Goal: Task Accomplishment & Management: Contribute content

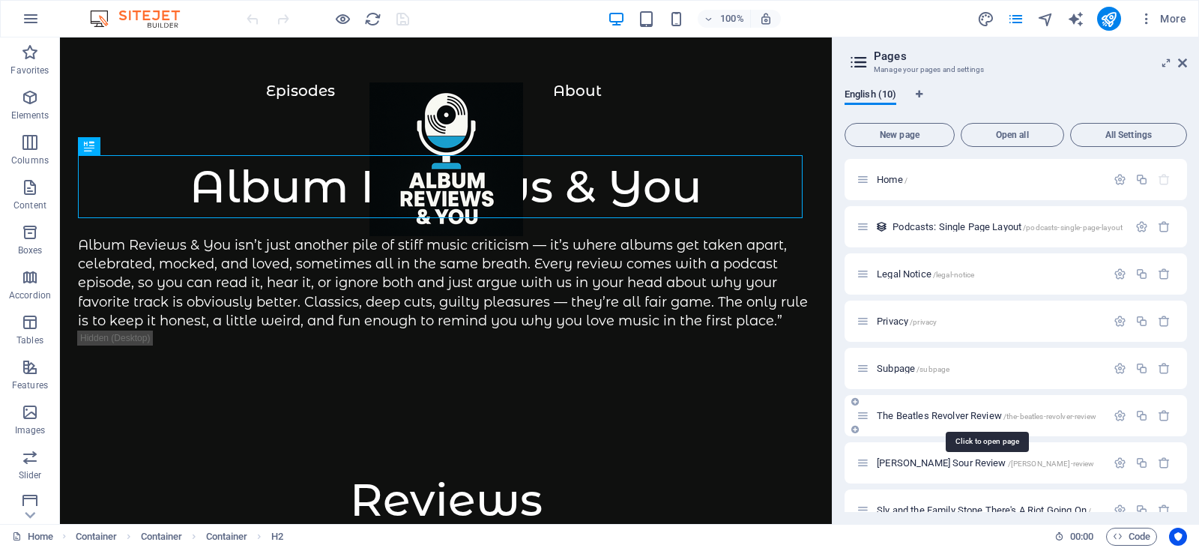
click at [960, 413] on span "The Beatles Revolver Review /the-beatles-revolver-review" at bounding box center [987, 415] width 220 height 11
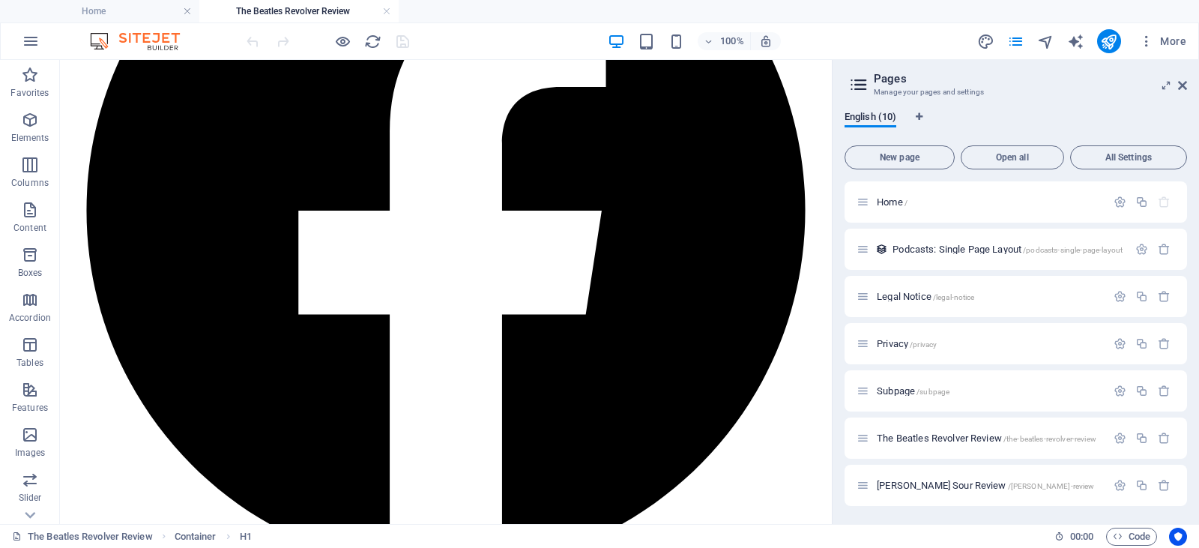
scroll to position [4108, 0]
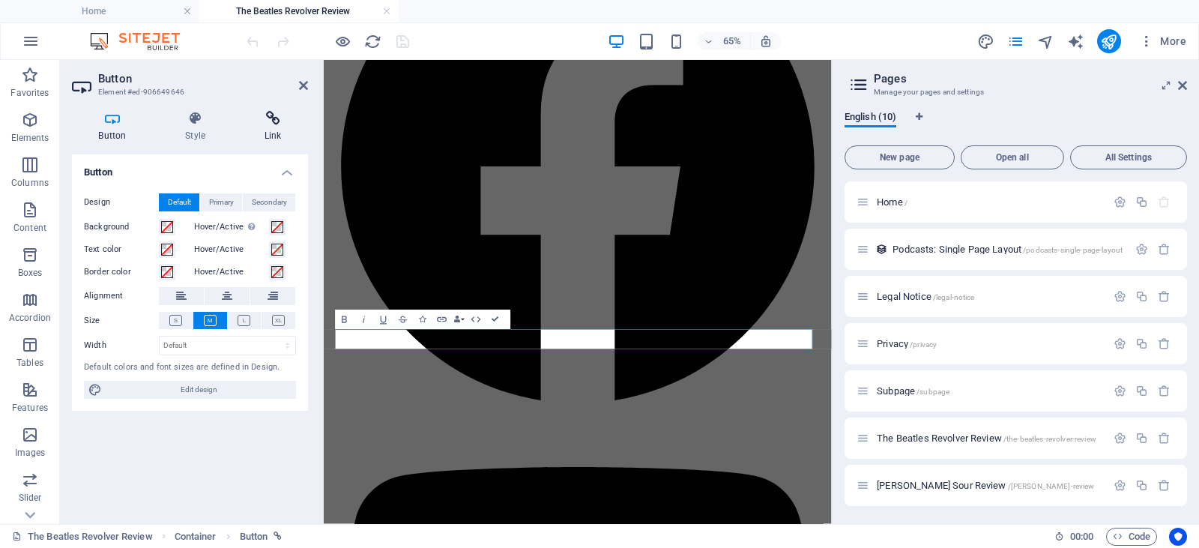
click at [282, 129] on h4 "Link" at bounding box center [273, 126] width 70 height 31
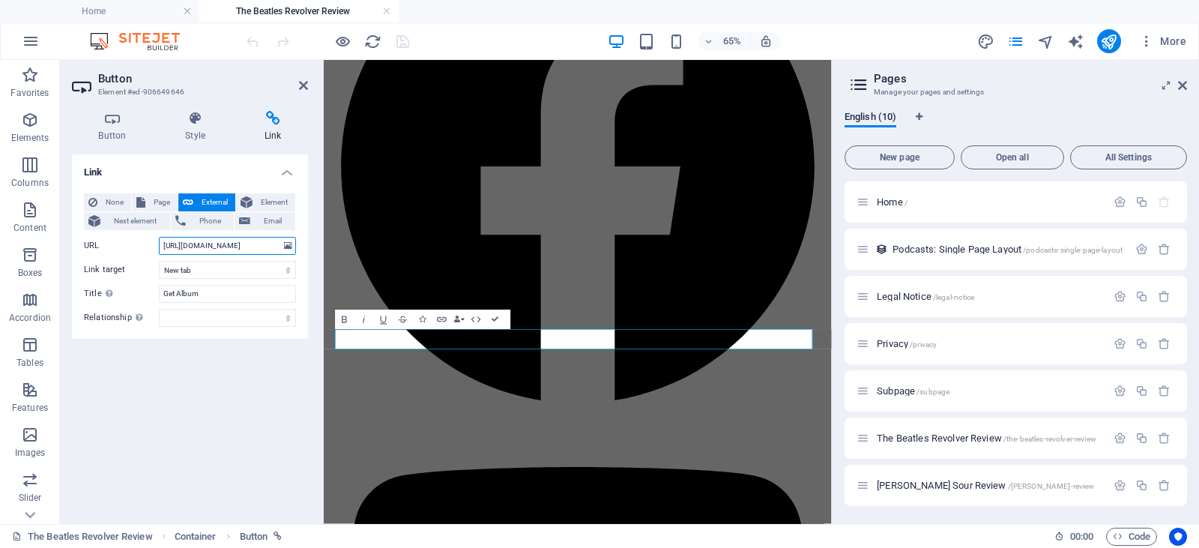
drag, startPoint x: 263, startPoint y: 241, endPoint x: 200, endPoint y: 307, distance: 91.2
click at [120, 248] on div "URL https://amzn.to/45RCrSo" at bounding box center [190, 246] width 212 height 18
paste input "g6IJRm"
type input "https://amzn.to/4g6IJRm"
click at [299, 83] on icon at bounding box center [303, 85] width 9 height 12
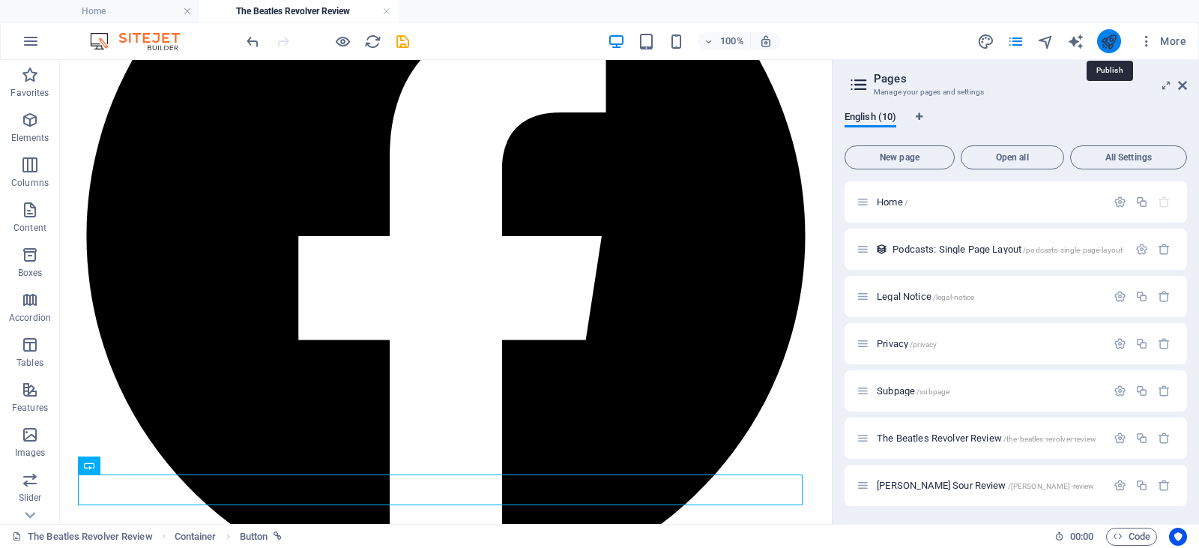
click at [1110, 41] on icon "publish" at bounding box center [1109, 41] width 17 height 17
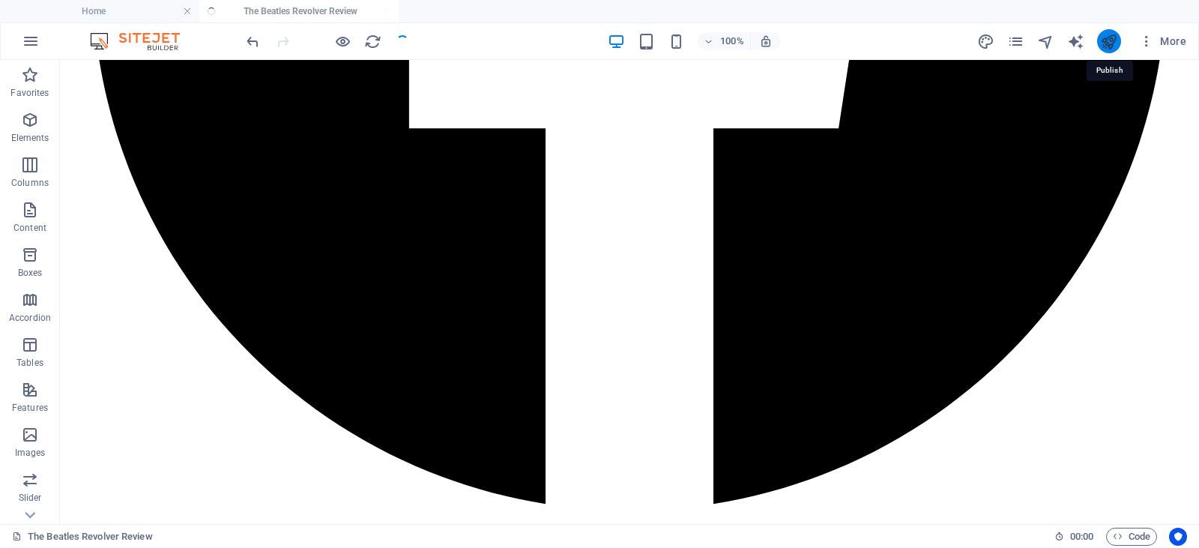
scroll to position [3772, 0]
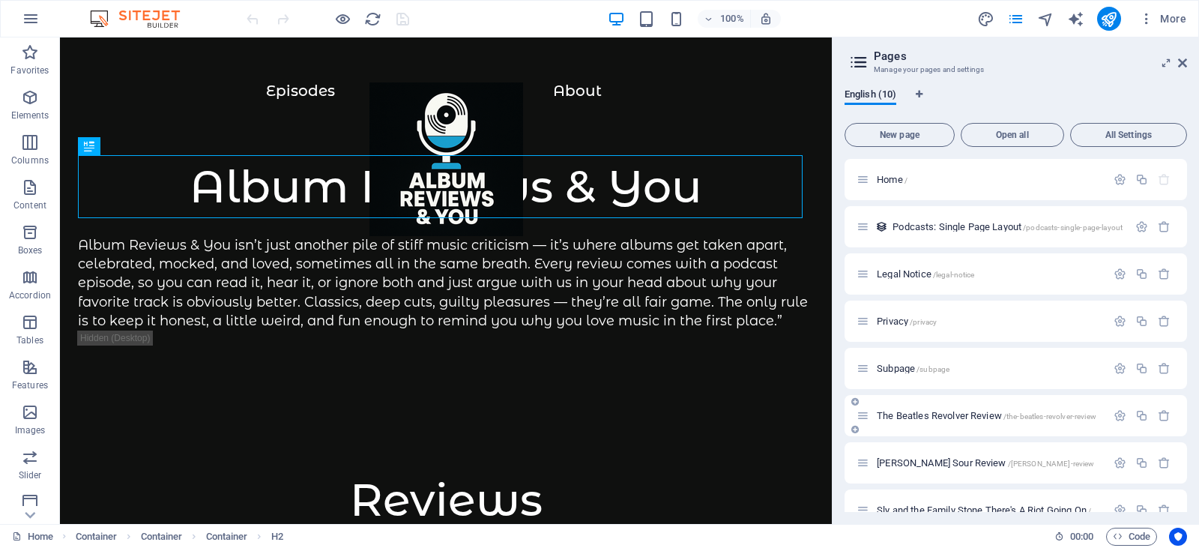
click at [907, 409] on div "The Beatles Revolver Review /the-beatles-revolver-review" at bounding box center [982, 415] width 250 height 17
click at [899, 413] on span "The Beatles Revolver Review /the-beatles-revolver-review" at bounding box center [987, 415] width 220 height 11
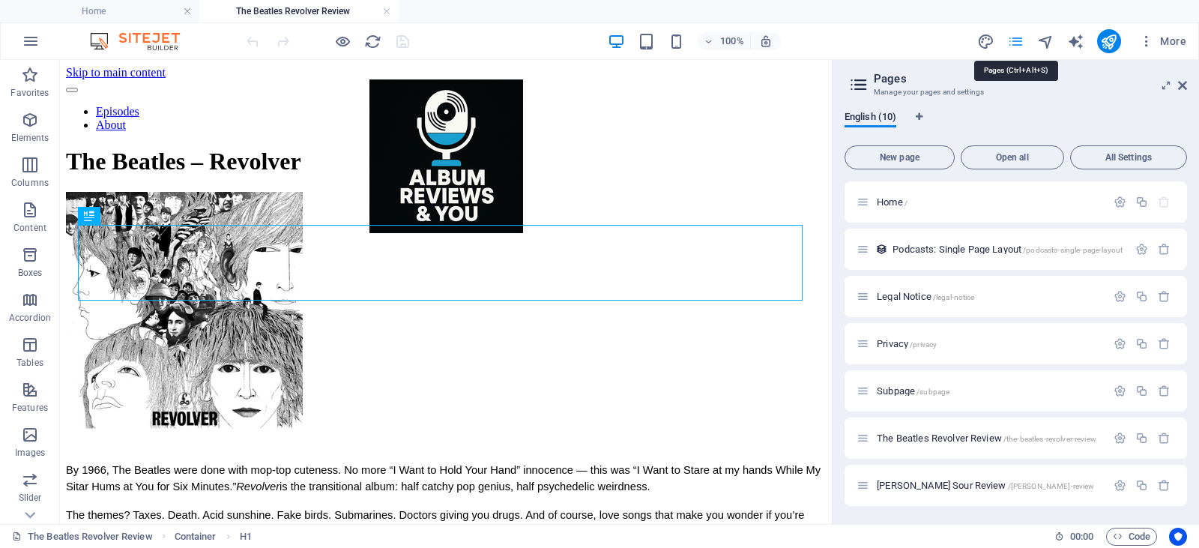
click at [1011, 49] on icon "pages" at bounding box center [1016, 41] width 17 height 17
click at [933, 491] on div "[PERSON_NAME] Review /[PERSON_NAME]-review" at bounding box center [982, 485] width 250 height 17
click at [896, 487] on span "[PERSON_NAME] Review /[PERSON_NAME]-review" at bounding box center [985, 485] width 217 height 11
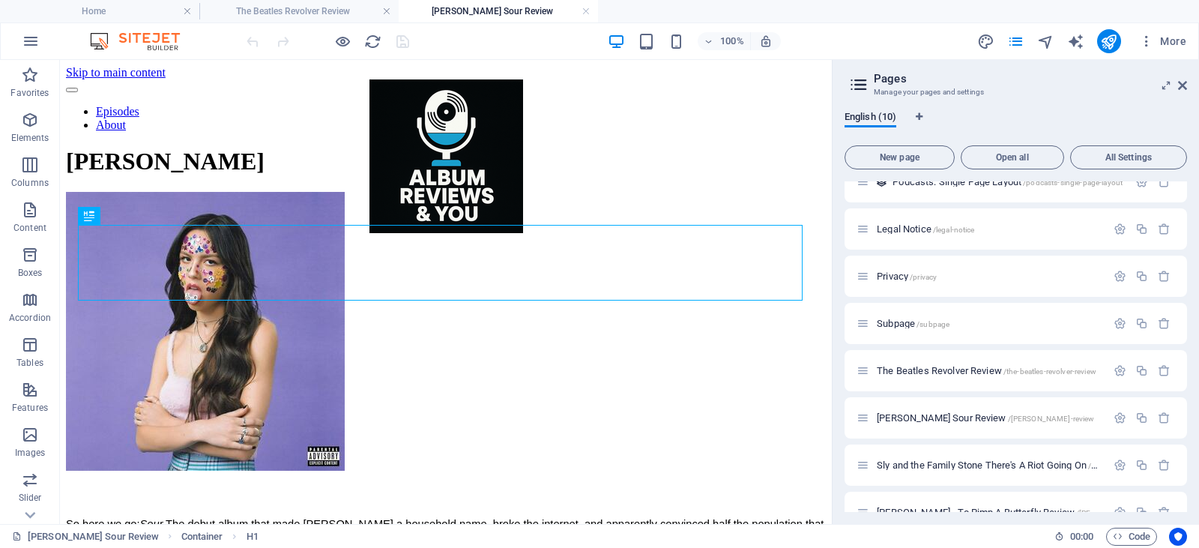
scroll to position [142, 0]
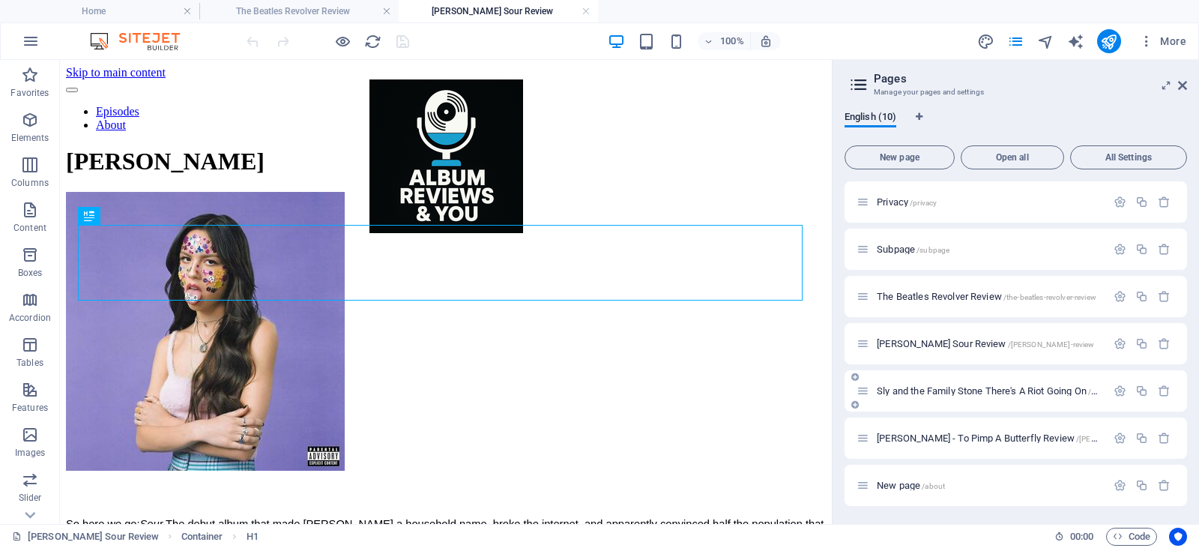
click at [920, 391] on span "Sly and the Family Stone There's A Riot Going On /sly-and-the-family-stone-ther…" at bounding box center [1065, 390] width 376 height 11
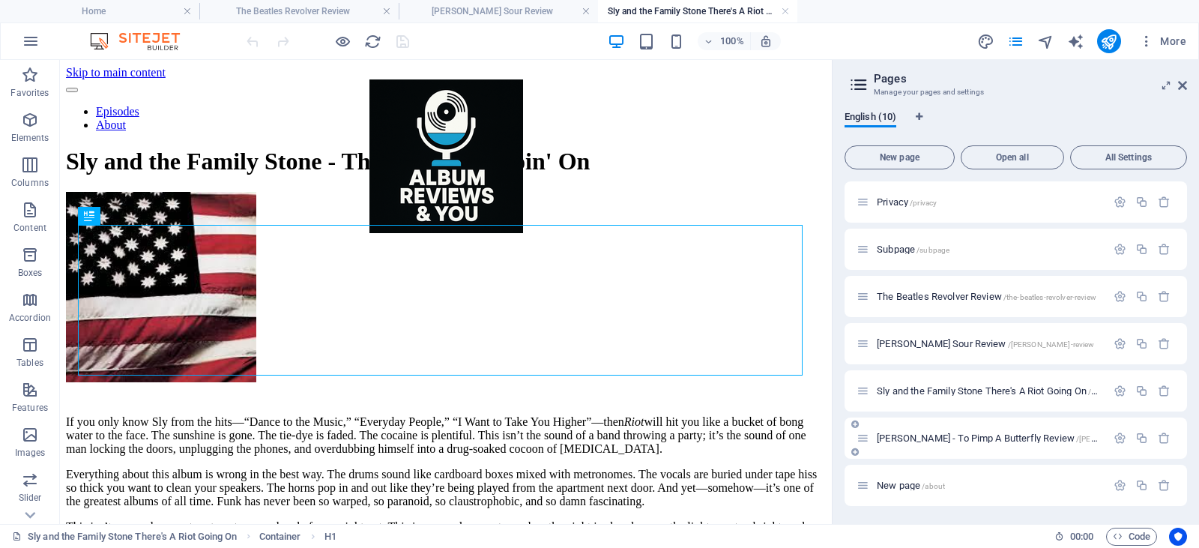
click at [917, 439] on span "[PERSON_NAME] - To Pimp A Butterfly Review /[PERSON_NAME]-to-pimp-a-butterfly-r…" at bounding box center [1053, 438] width 352 height 11
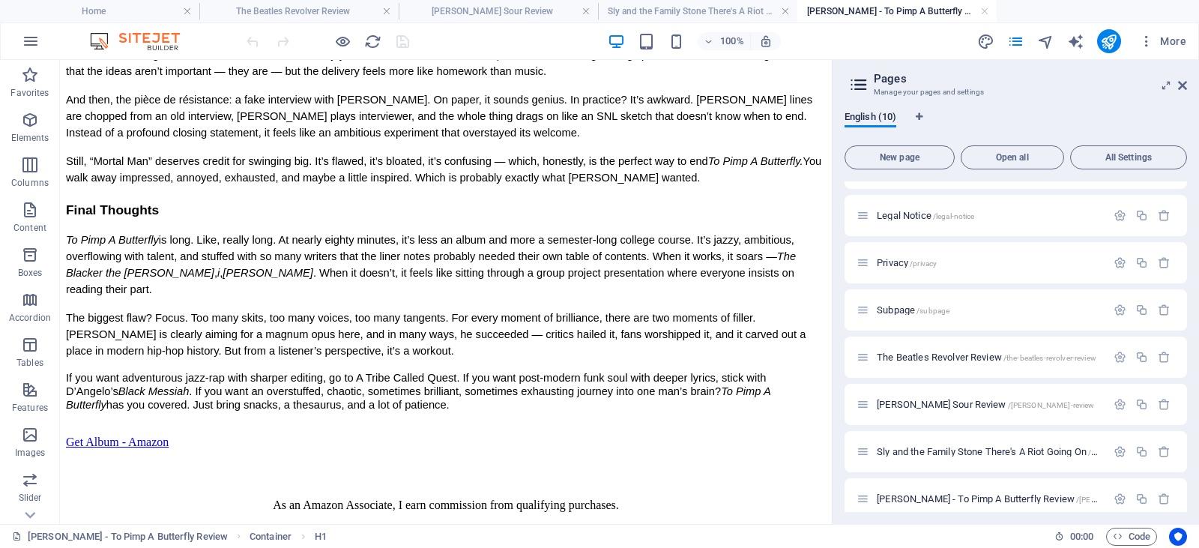
scroll to position [5937, 0]
click at [338, 512] on div "As an Amazon Associate, I earn commission from qualifying purchases." at bounding box center [446, 505] width 760 height 13
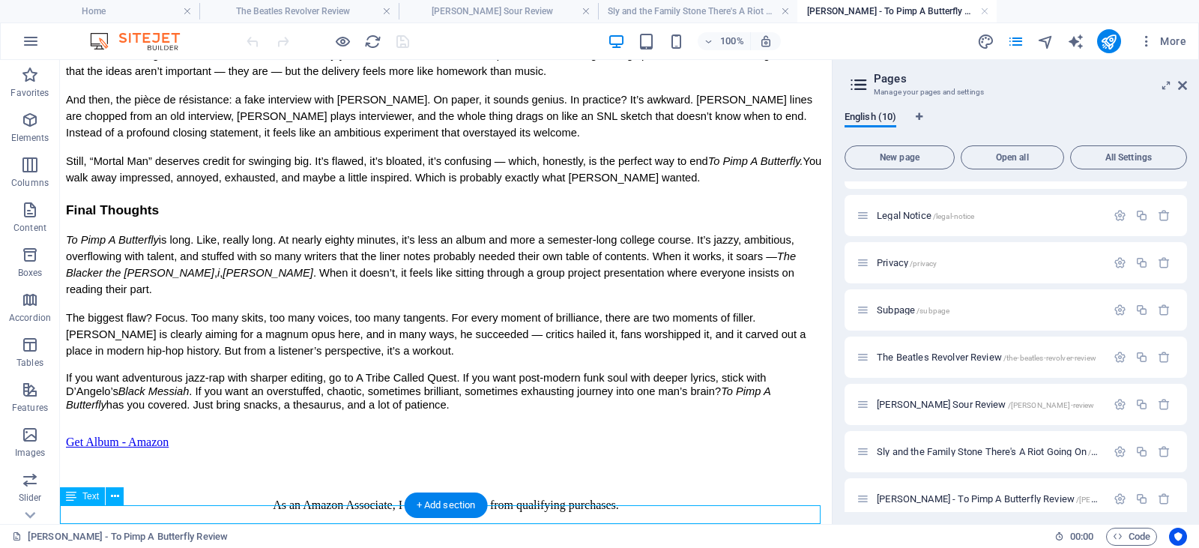
click at [338, 512] on div "As an Amazon Associate, I earn commission from qualifying purchases." at bounding box center [446, 505] width 760 height 13
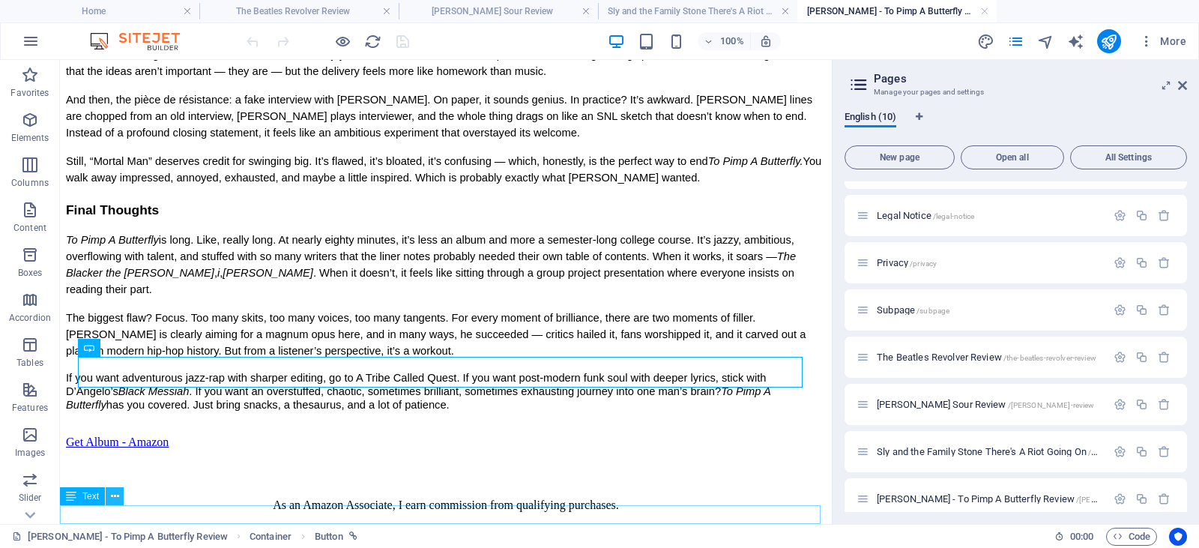
click at [117, 494] on icon at bounding box center [115, 497] width 8 height 16
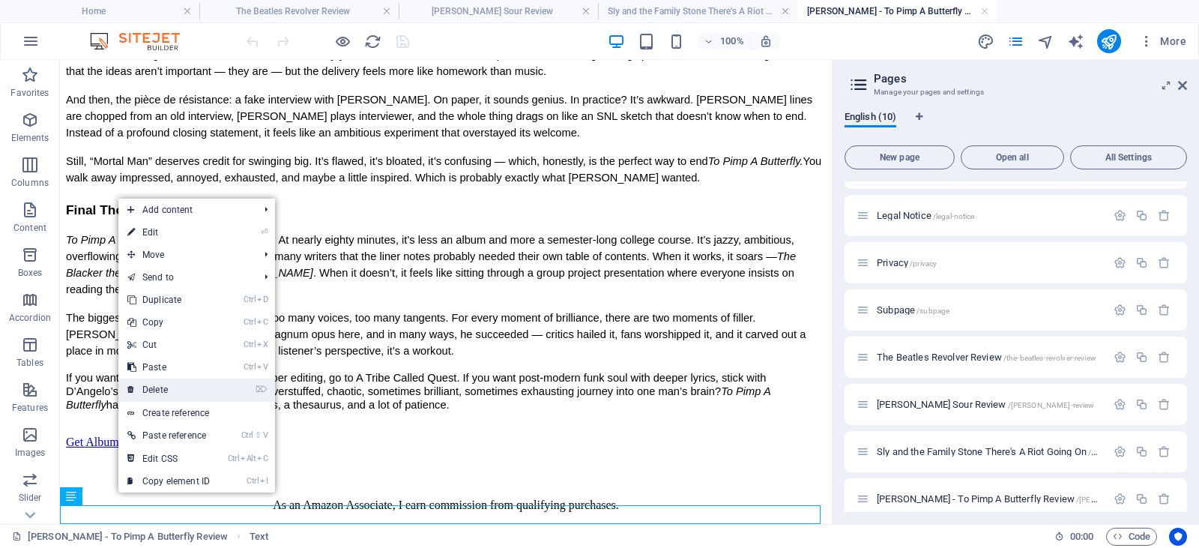
click at [172, 385] on link "⌦ Delete" at bounding box center [168, 390] width 100 height 22
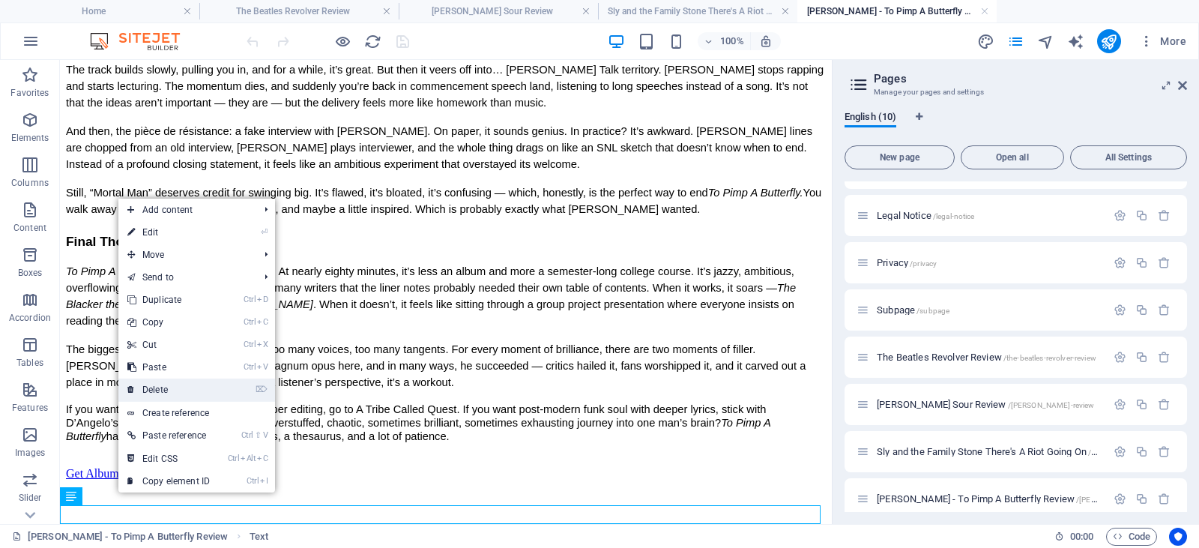
scroll to position [5918, 0]
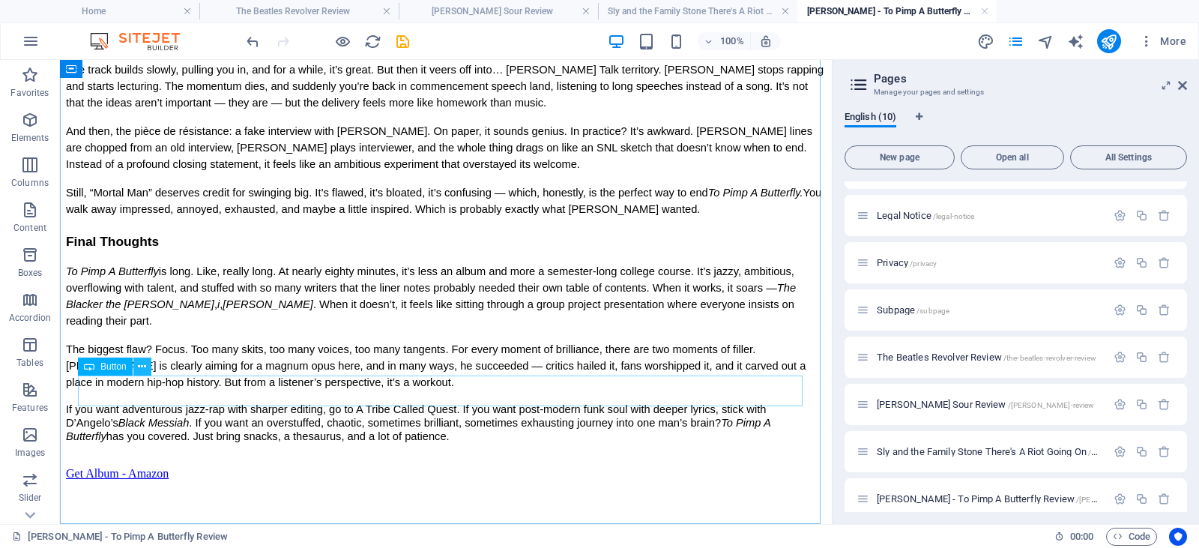
click at [139, 370] on icon at bounding box center [142, 367] width 8 height 16
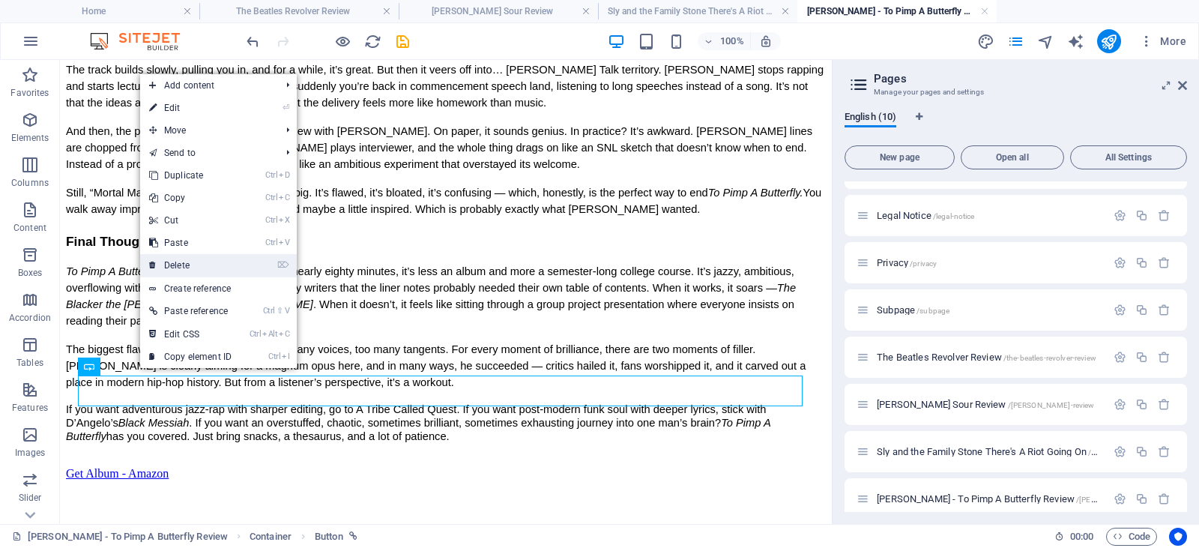
click at [194, 260] on link "⌦ Delete" at bounding box center [190, 265] width 100 height 22
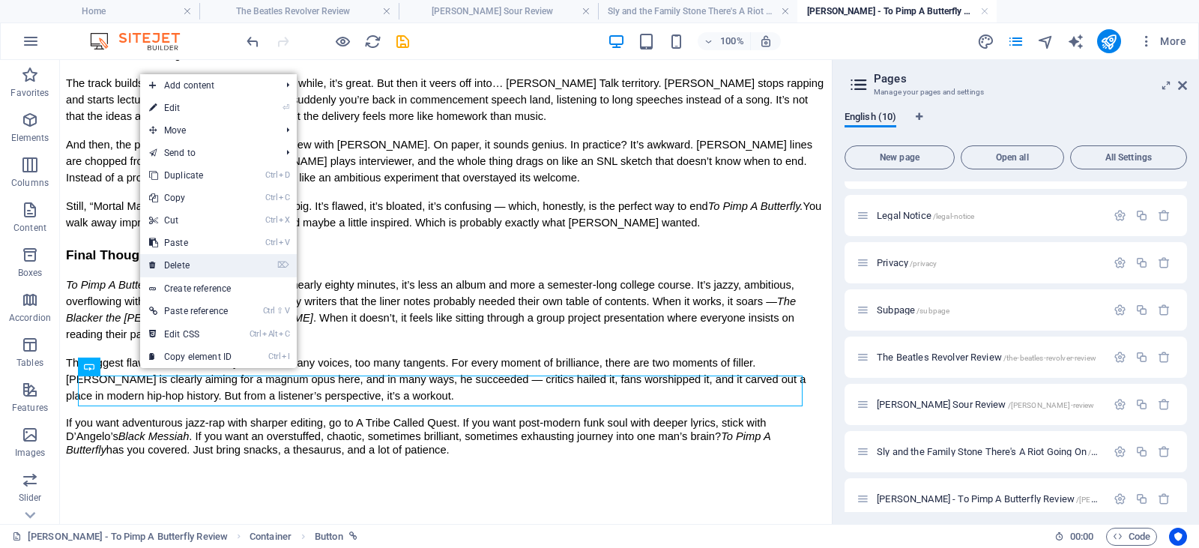
scroll to position [5887, 0]
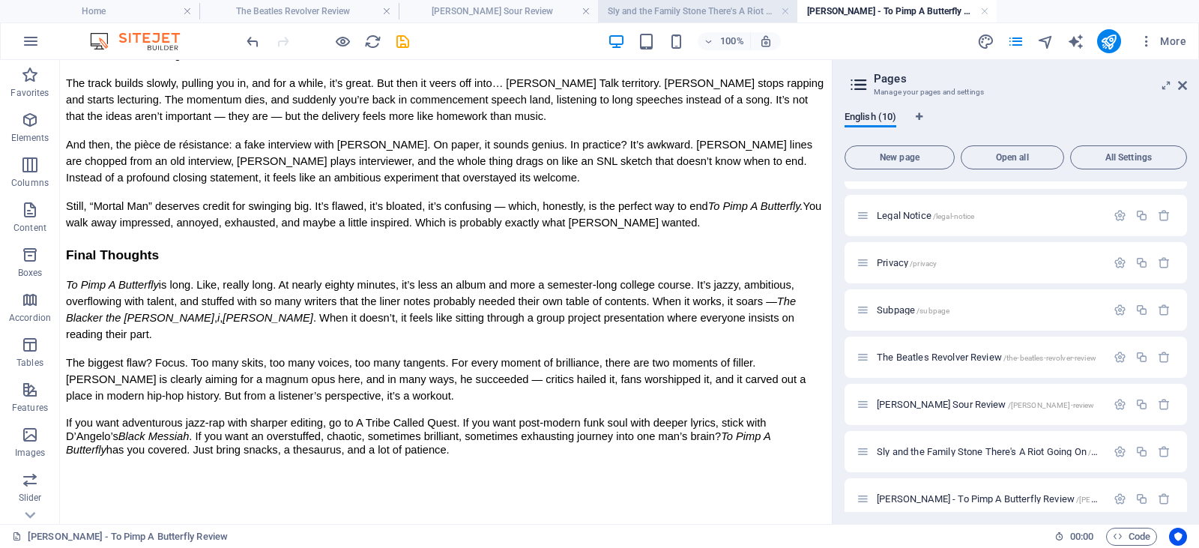
click at [677, 11] on h4 "Sly and the Family Stone There's A Riot Going On" at bounding box center [697, 11] width 199 height 16
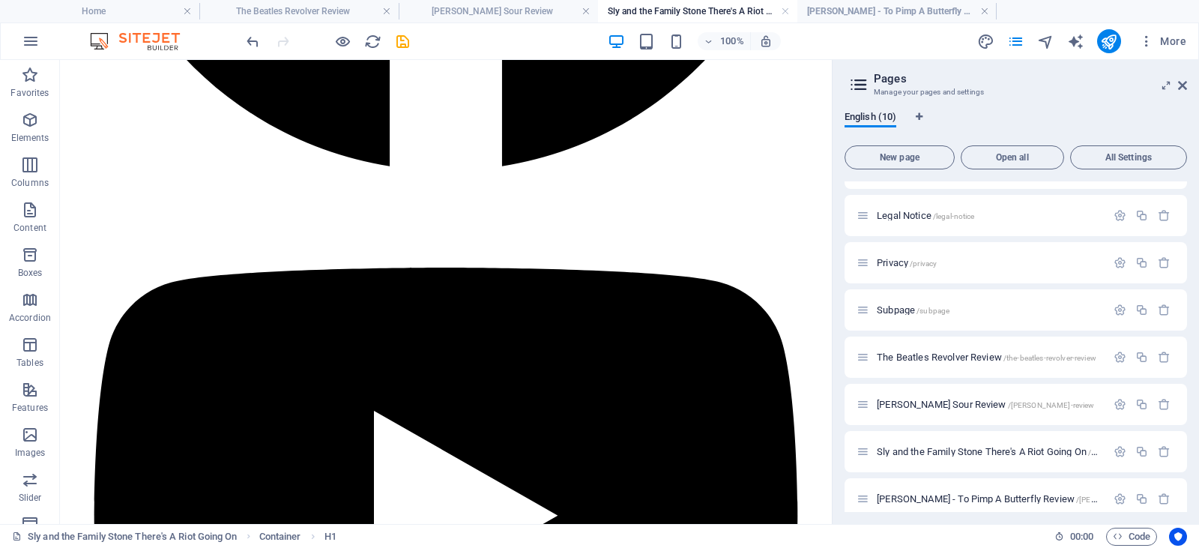
scroll to position [3862, 0]
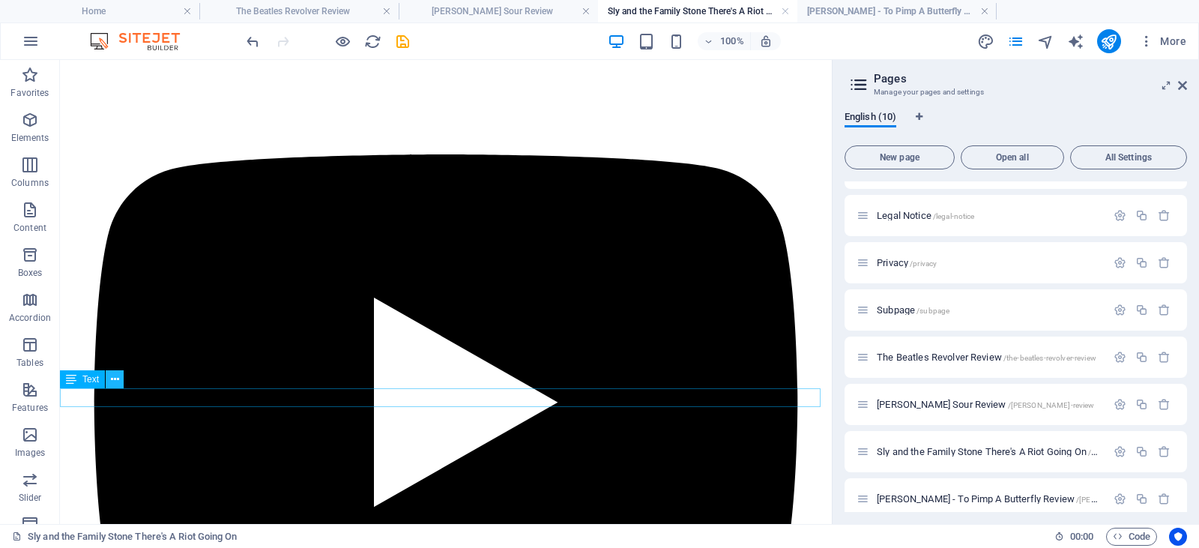
click at [111, 382] on icon at bounding box center [115, 380] width 8 height 16
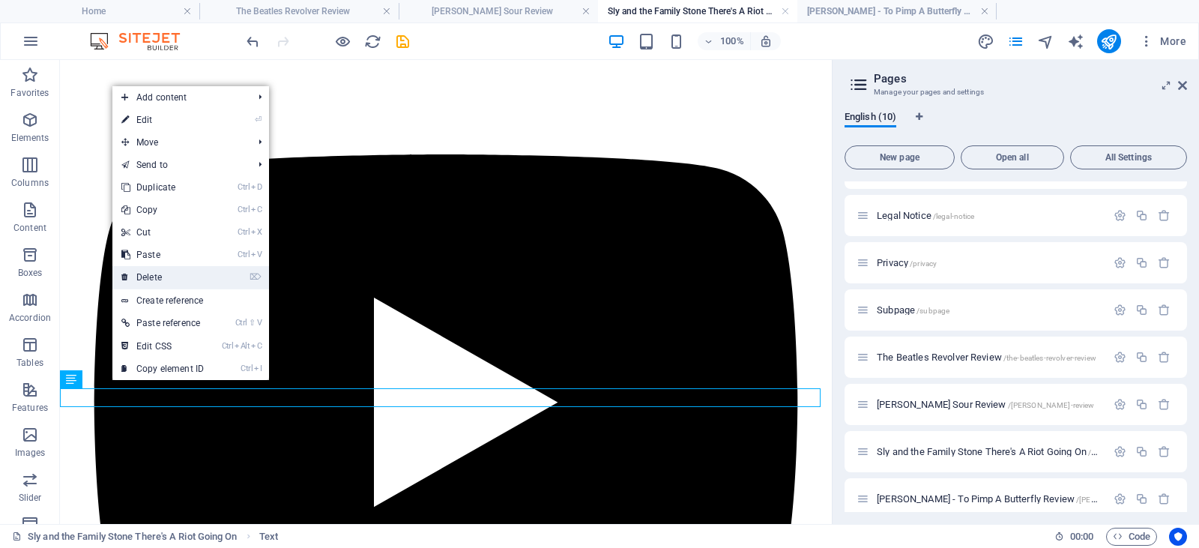
click at [171, 270] on link "⌦ Delete" at bounding box center [162, 277] width 100 height 22
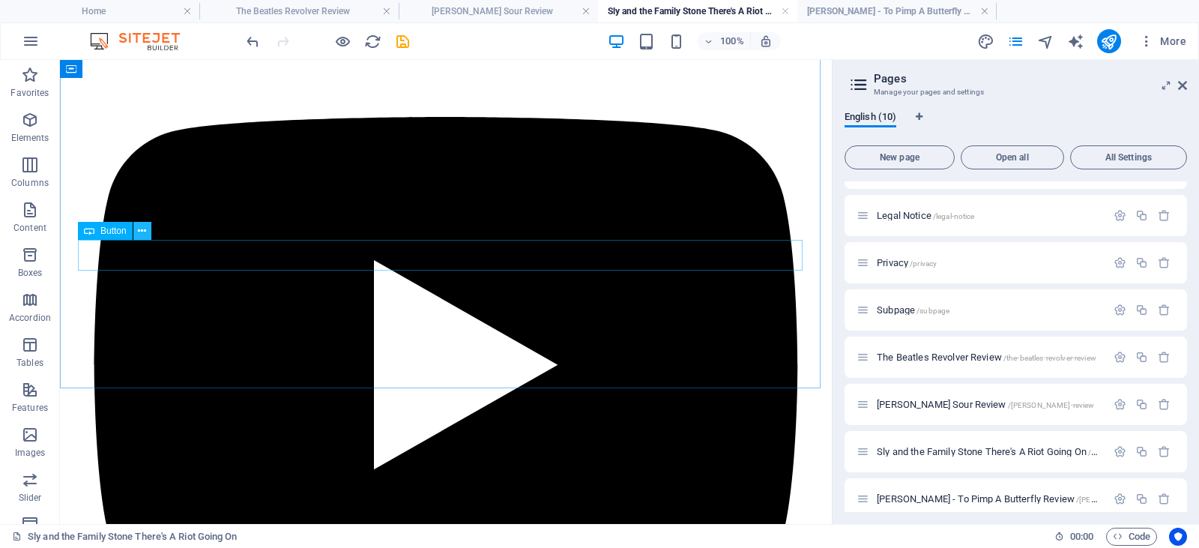
click at [142, 231] on icon at bounding box center [142, 231] width 8 height 16
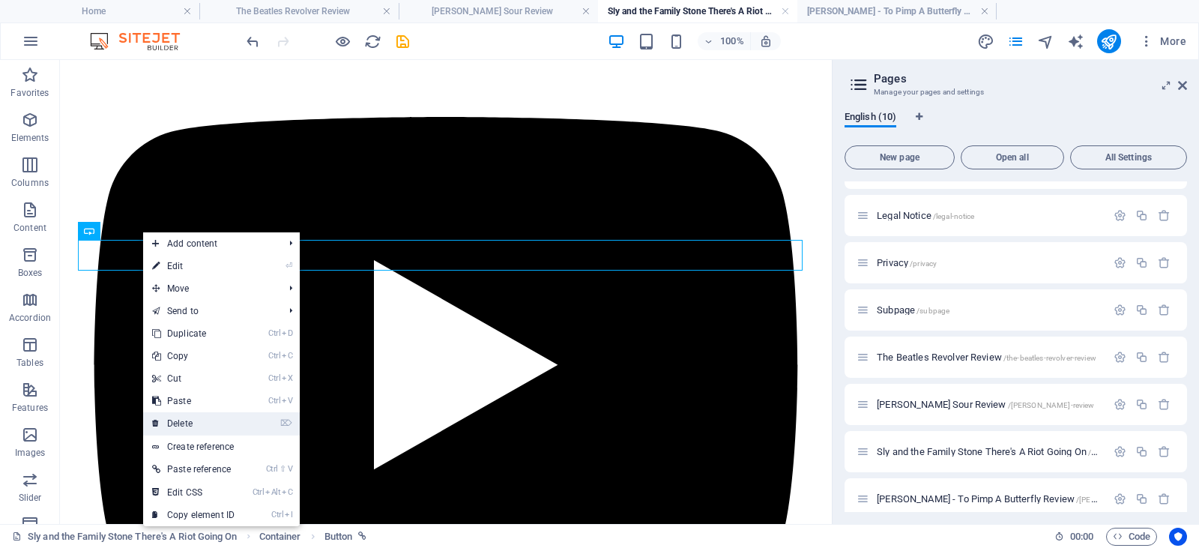
drag, startPoint x: 181, startPoint y: 425, endPoint x: 126, endPoint y: 367, distance: 80.1
click at [181, 425] on link "⌦ Delete" at bounding box center [193, 423] width 100 height 22
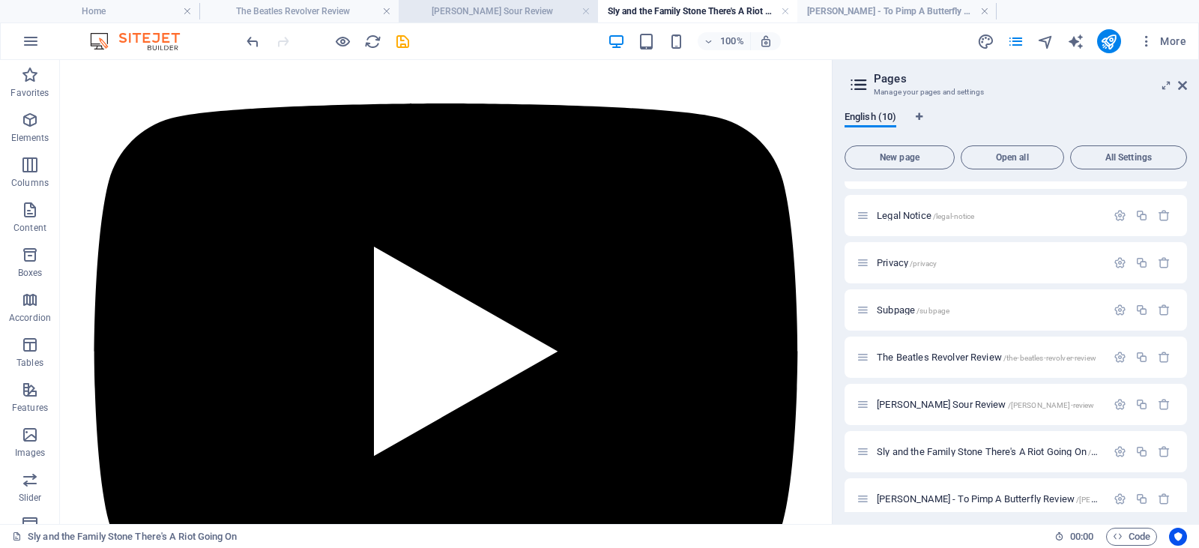
click at [474, 10] on h4 "[PERSON_NAME] Sour Review" at bounding box center [498, 11] width 199 height 16
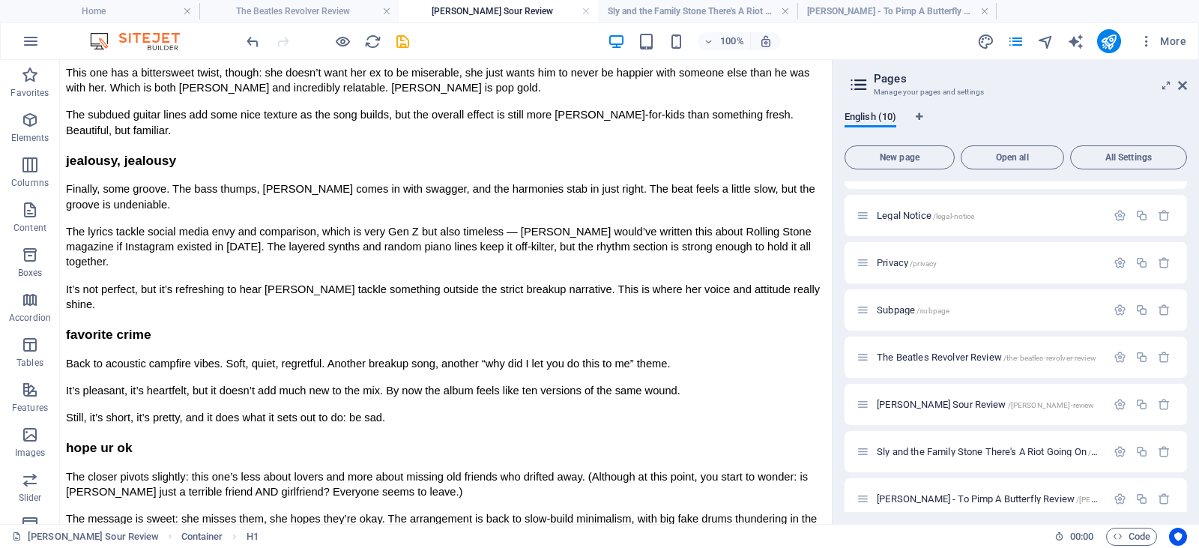
scroll to position [2951, 0]
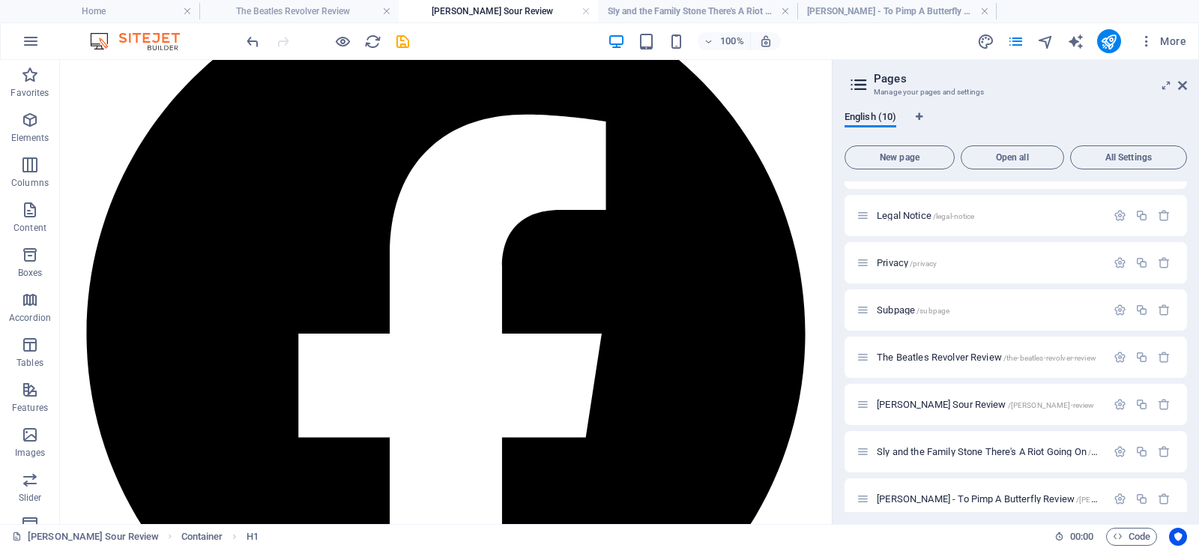
drag, startPoint x: 826, startPoint y: 105, endPoint x: 864, endPoint y: 595, distance: 491.8
click at [118, 306] on icon at bounding box center [115, 304] width 8 height 16
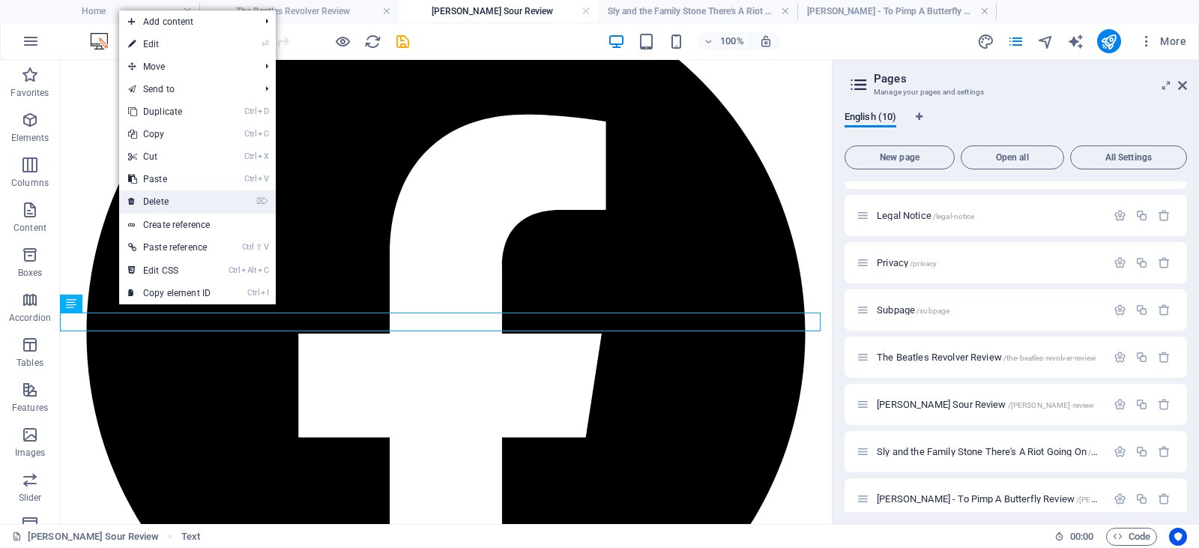
click at [162, 199] on link "⌦ Delete" at bounding box center [169, 201] width 100 height 22
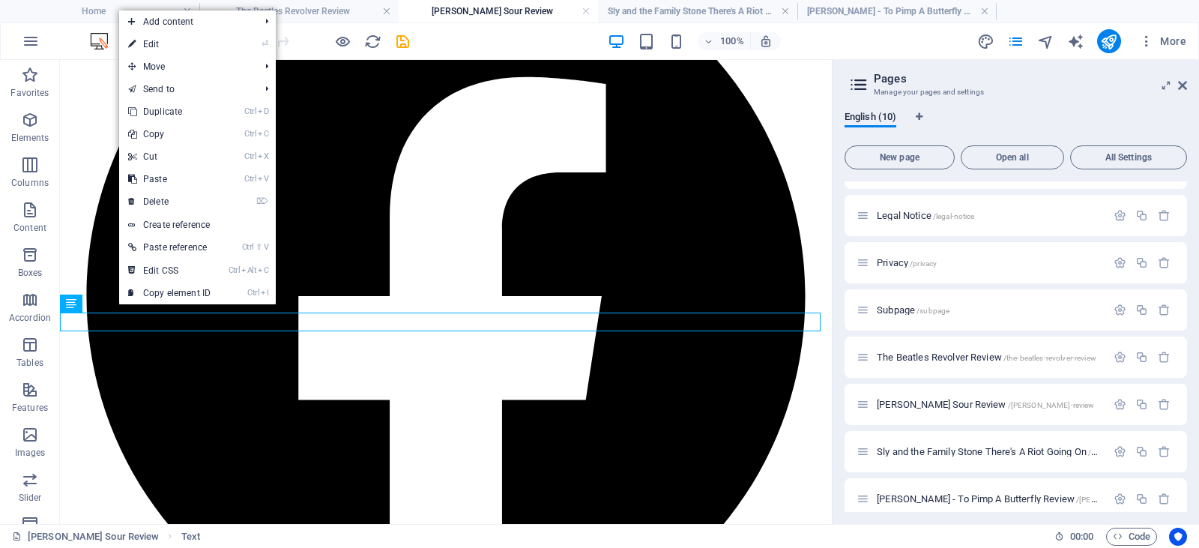
scroll to position [2932, 0]
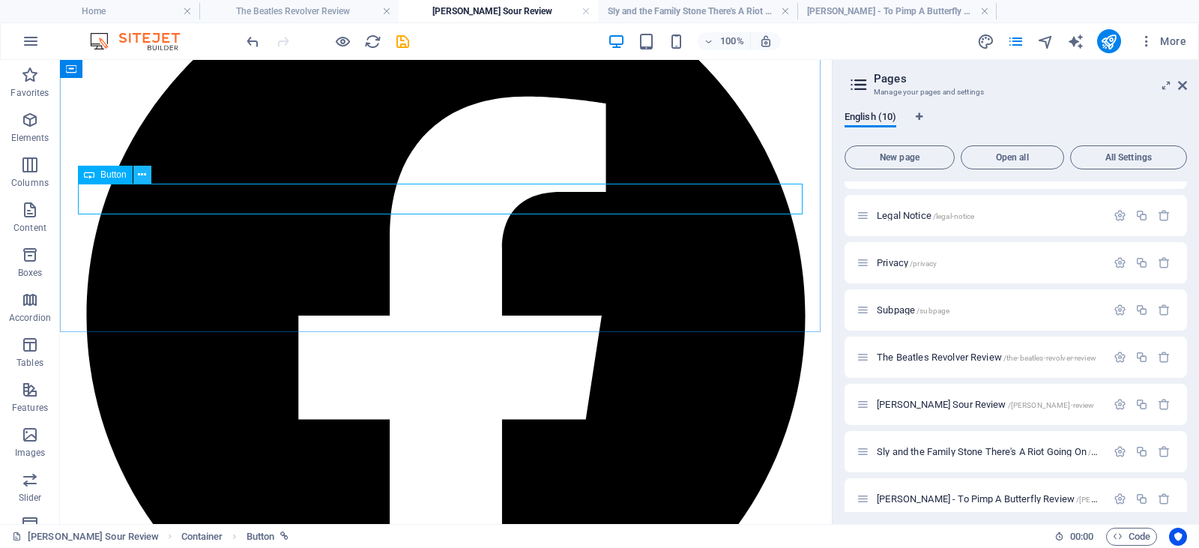
click at [139, 174] on icon at bounding box center [142, 175] width 8 height 16
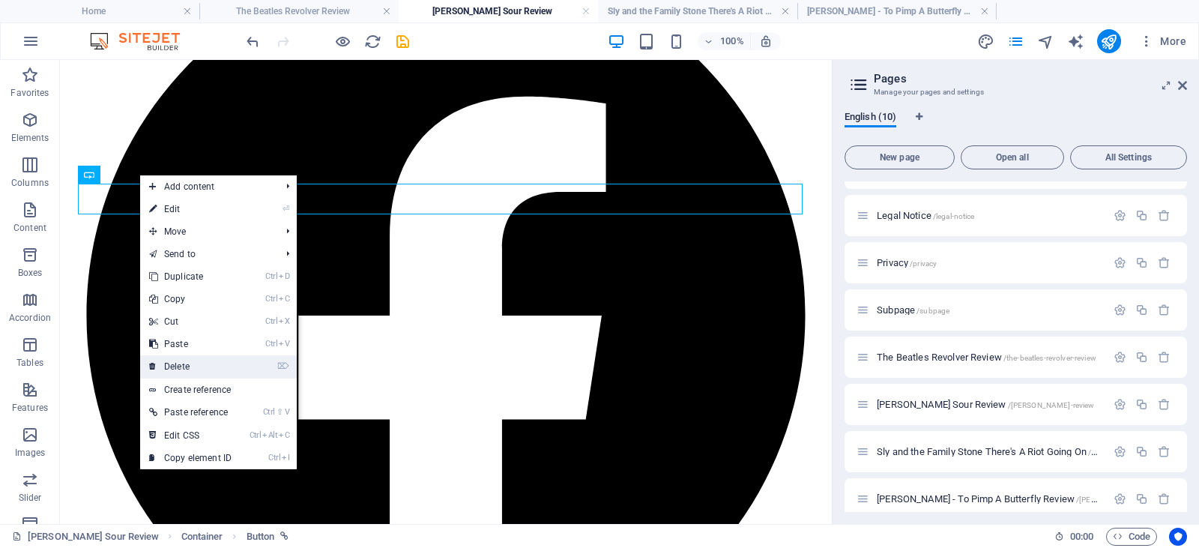
click at [208, 361] on link "⌦ Delete" at bounding box center [190, 366] width 100 height 22
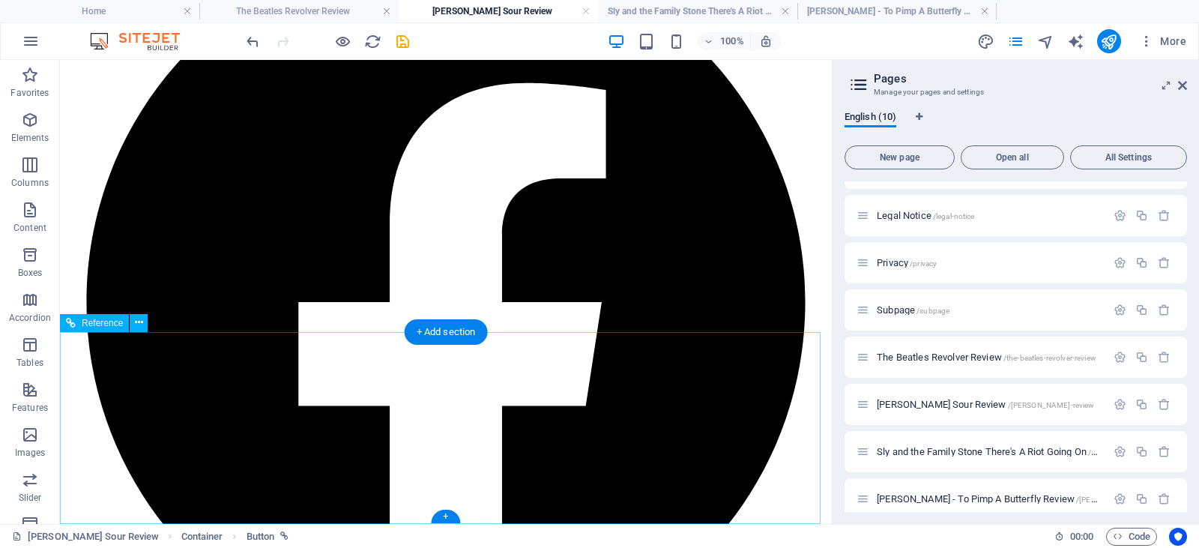
scroll to position [2901, 0]
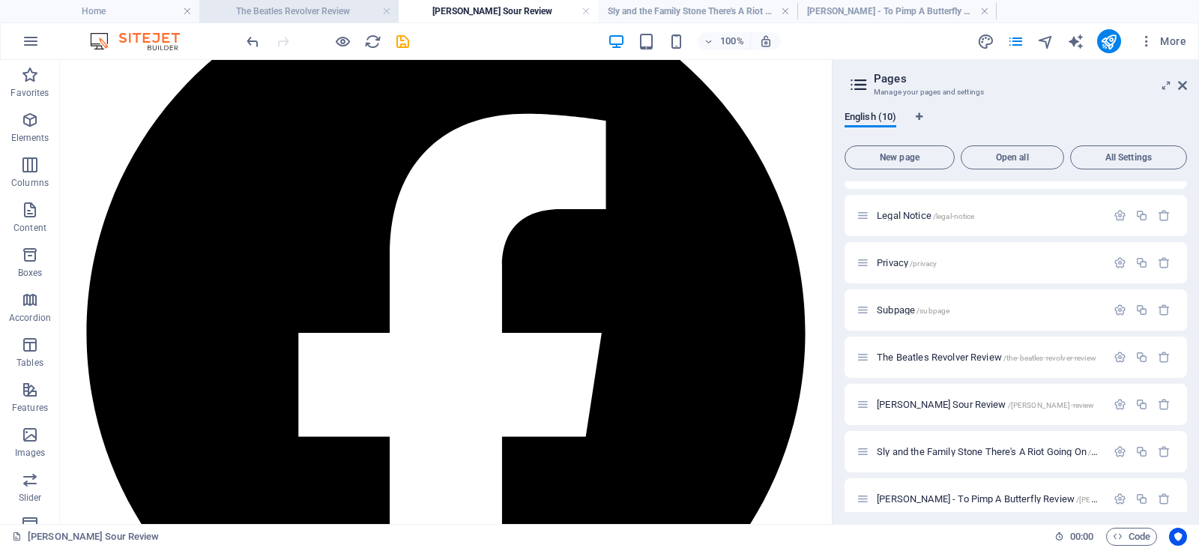
drag, startPoint x: 288, startPoint y: 12, endPoint x: 283, endPoint y: 19, distance: 8.1
click at [292, 10] on h4 "The Beatles Revolver Review" at bounding box center [298, 11] width 199 height 16
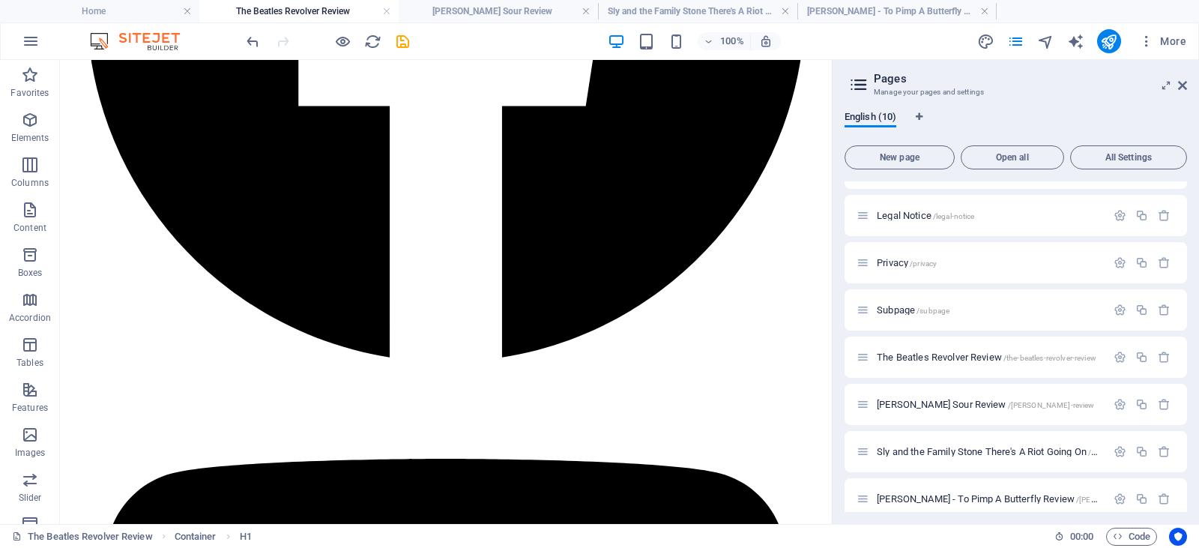
scroll to position [4417, 0]
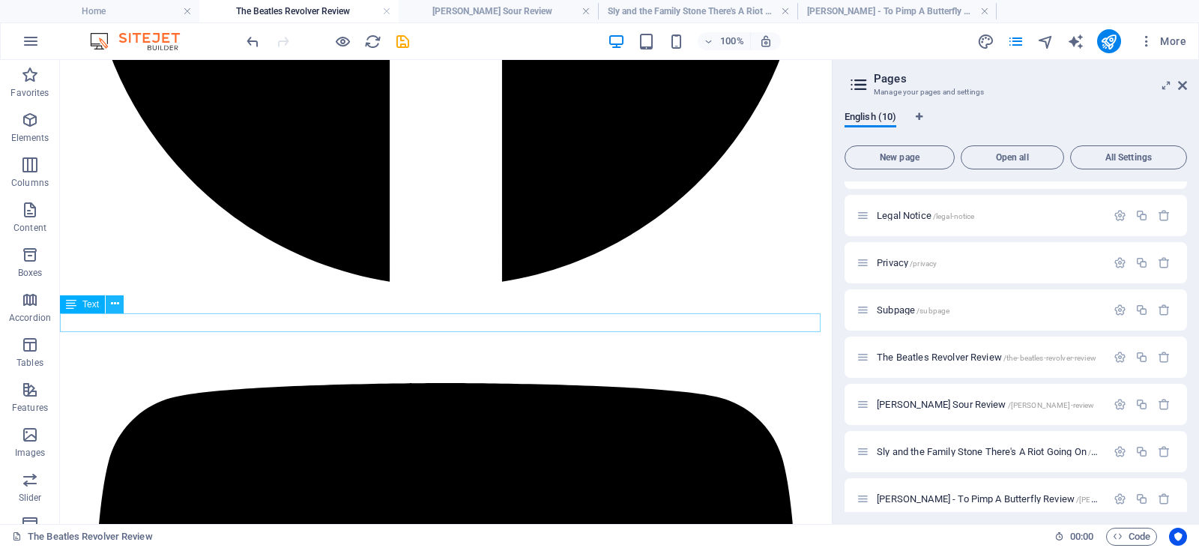
click at [115, 304] on icon at bounding box center [115, 304] width 8 height 16
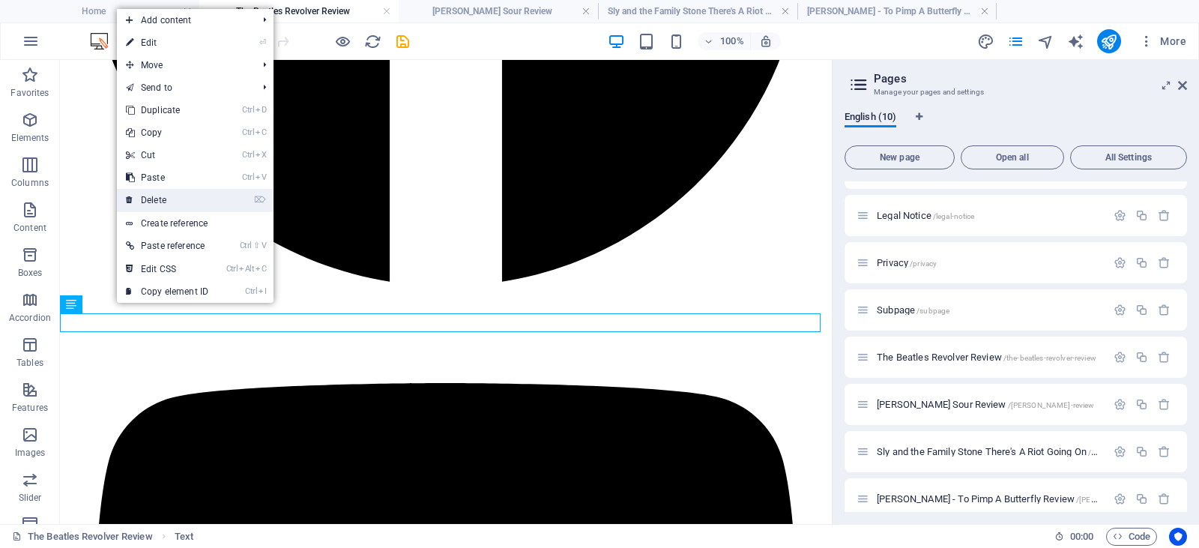
drag, startPoint x: 159, startPoint y: 201, endPoint x: 99, endPoint y: 143, distance: 83.2
click at [159, 201] on link "⌦ Delete" at bounding box center [167, 200] width 100 height 22
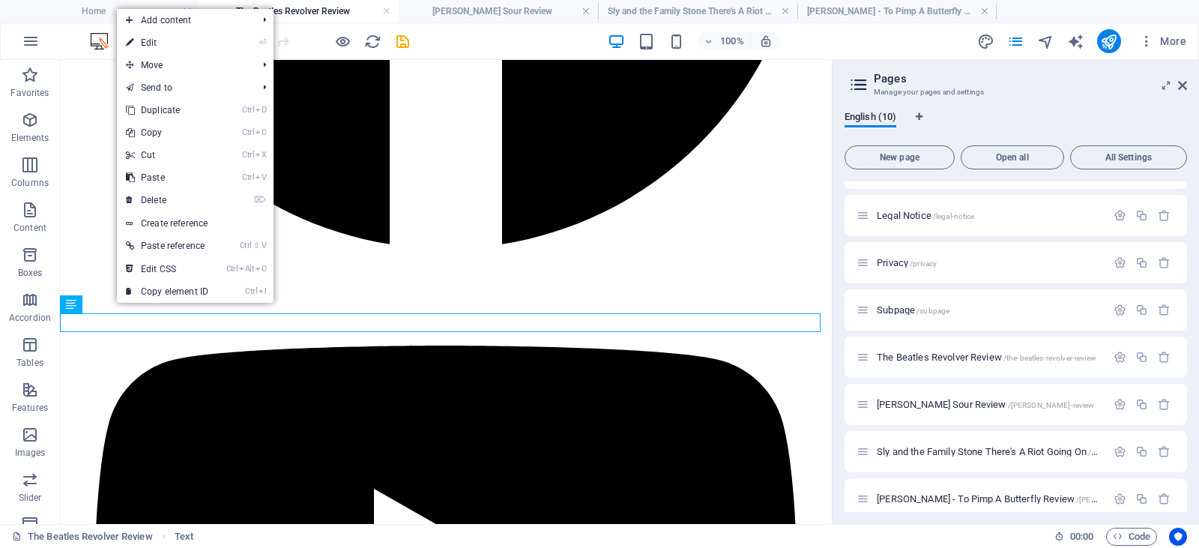
scroll to position [4398, 0]
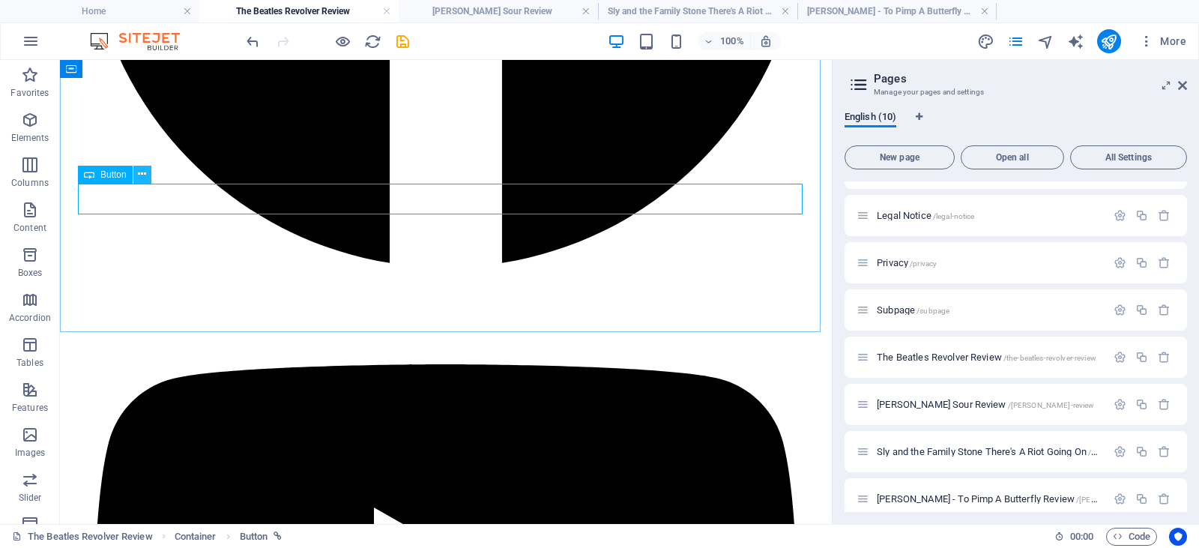
click at [139, 175] on icon at bounding box center [142, 174] width 8 height 16
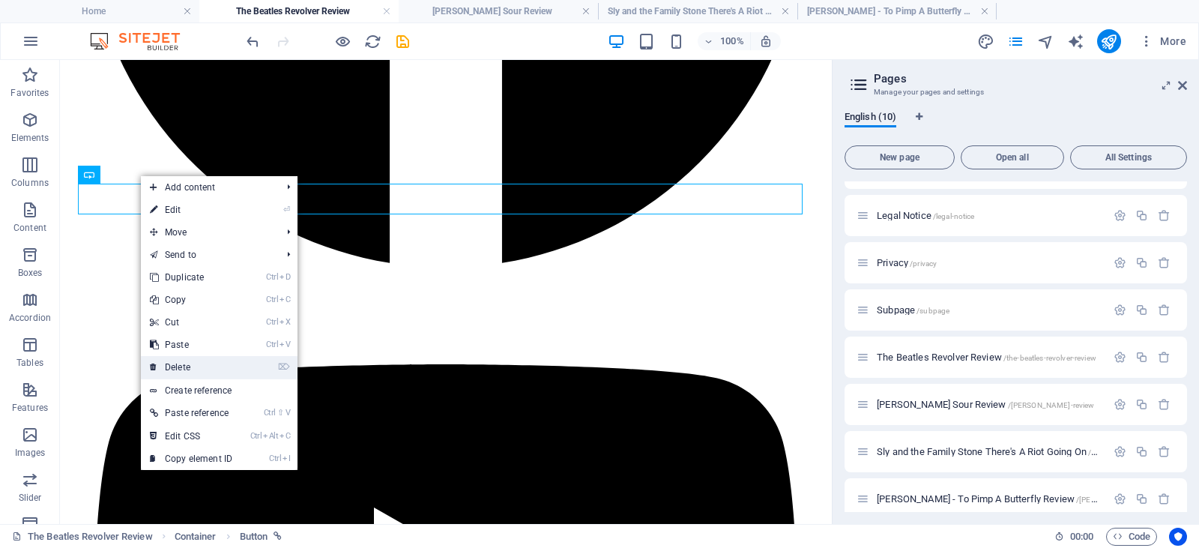
click at [182, 364] on link "⌦ Delete" at bounding box center [191, 367] width 100 height 22
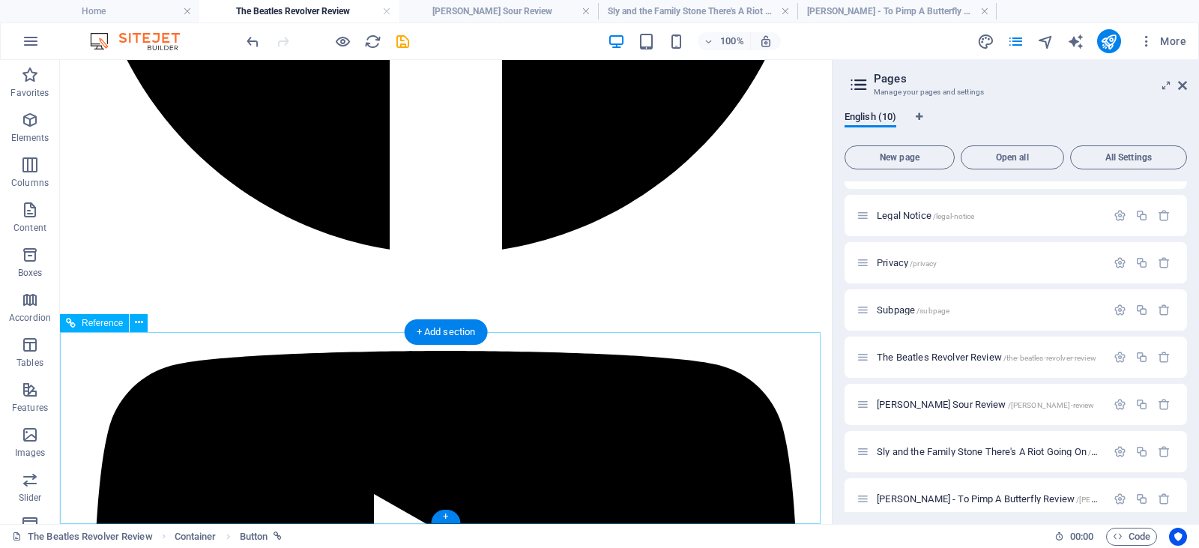
scroll to position [4368, 0]
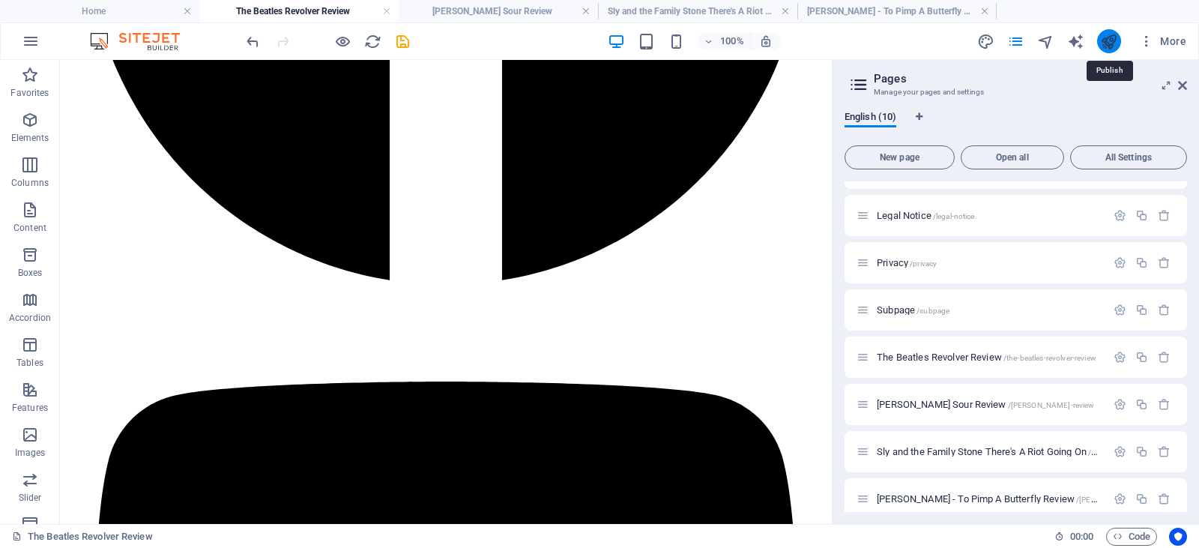
click at [1105, 43] on icon "publish" at bounding box center [1109, 41] width 17 height 17
